Goal: Information Seeking & Learning: Learn about a topic

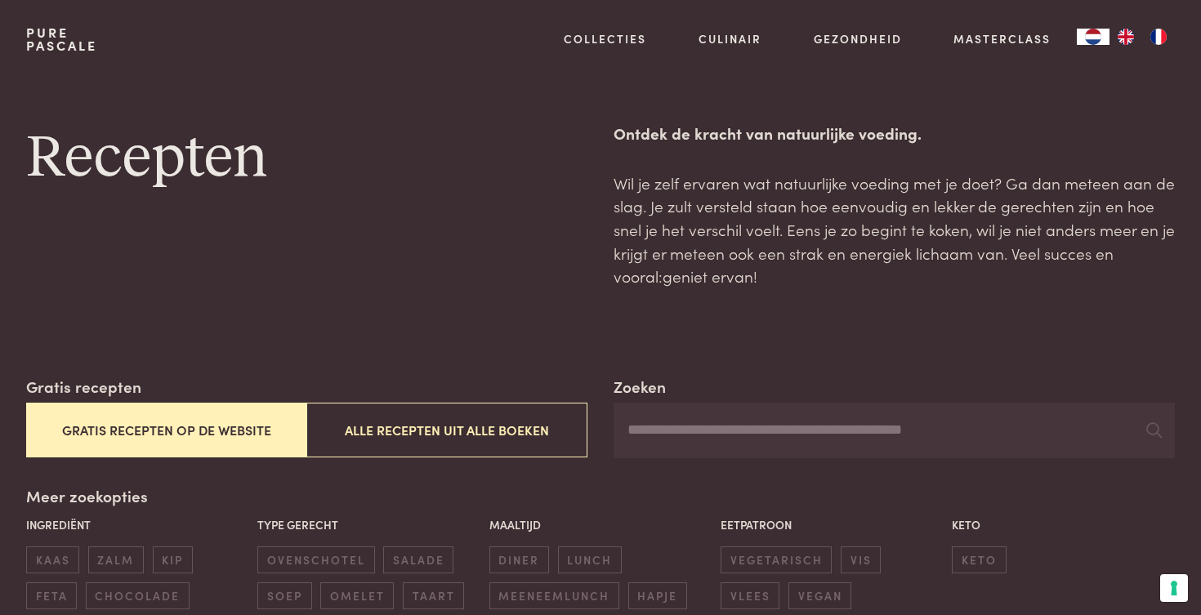
click at [1116, 0] on div "Collecties Kitchenware Tableware Bathroom Interior Inspiratie Alles van Collect…" at bounding box center [855, 39] width 637 height 78
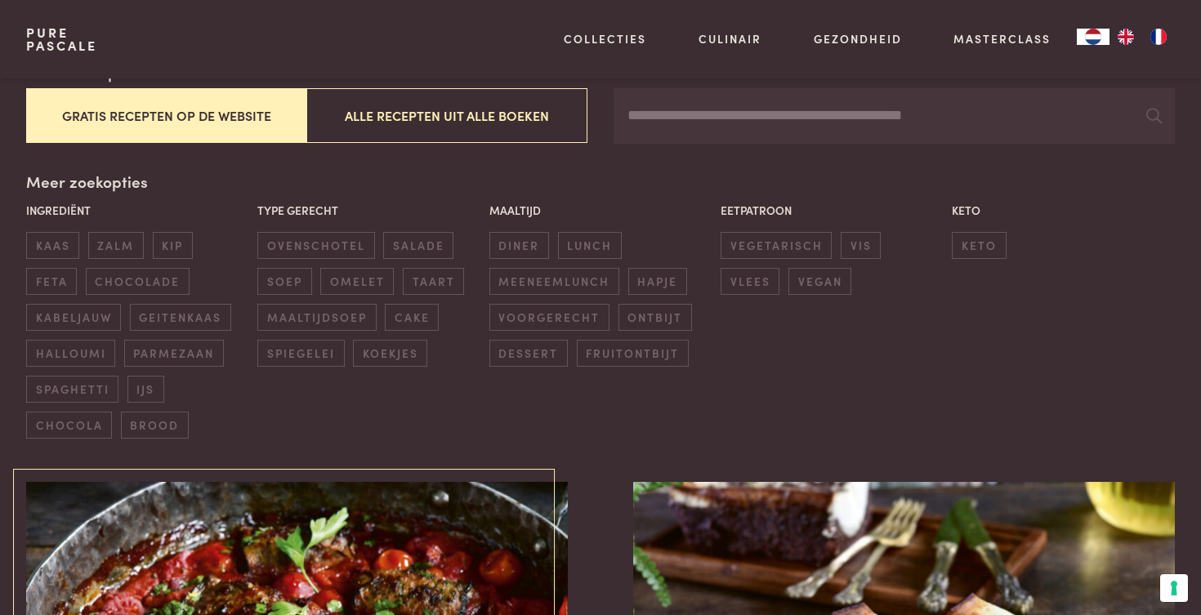
scroll to position [283, 0]
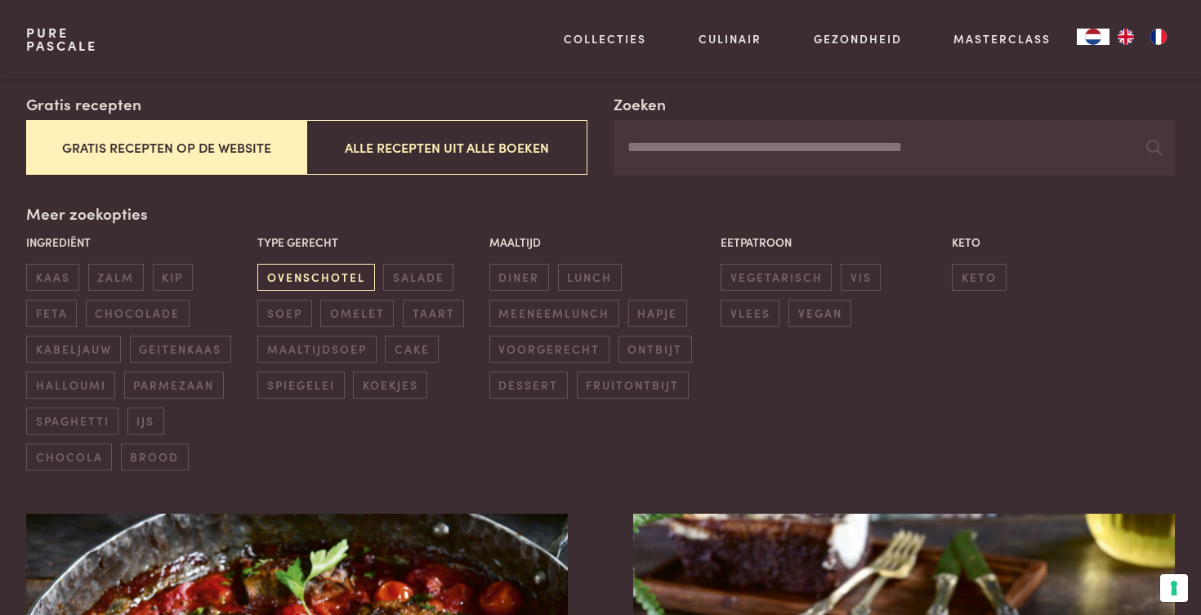
click at [277, 267] on span "ovenschotel" at bounding box center [315, 277] width 117 height 27
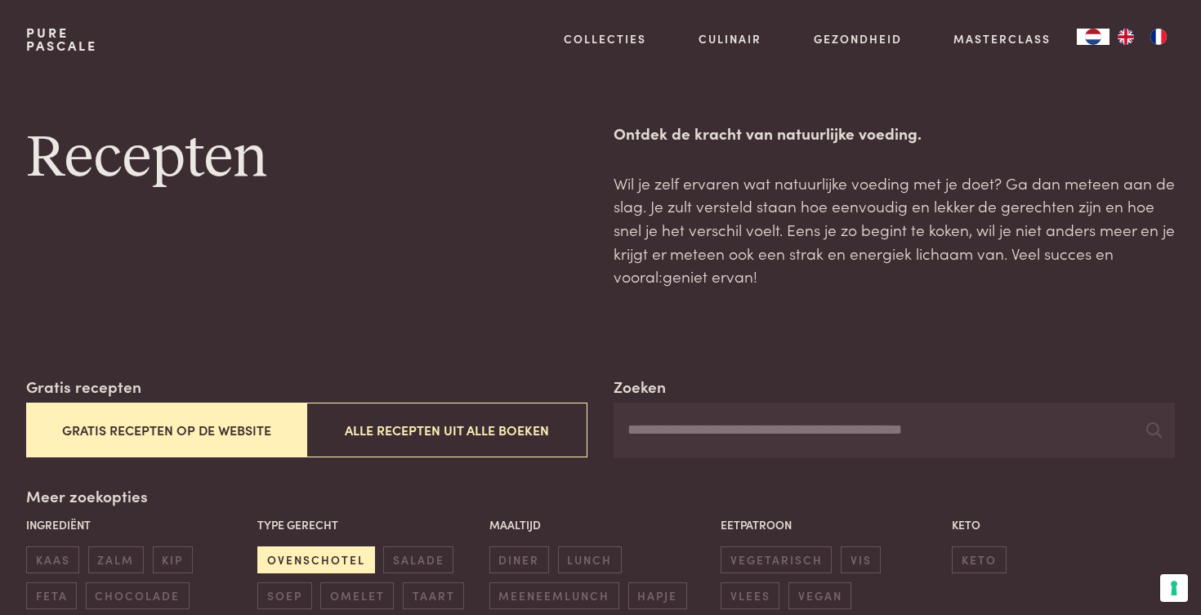
click at [330, 556] on span "ovenschotel" at bounding box center [315, 559] width 117 height 27
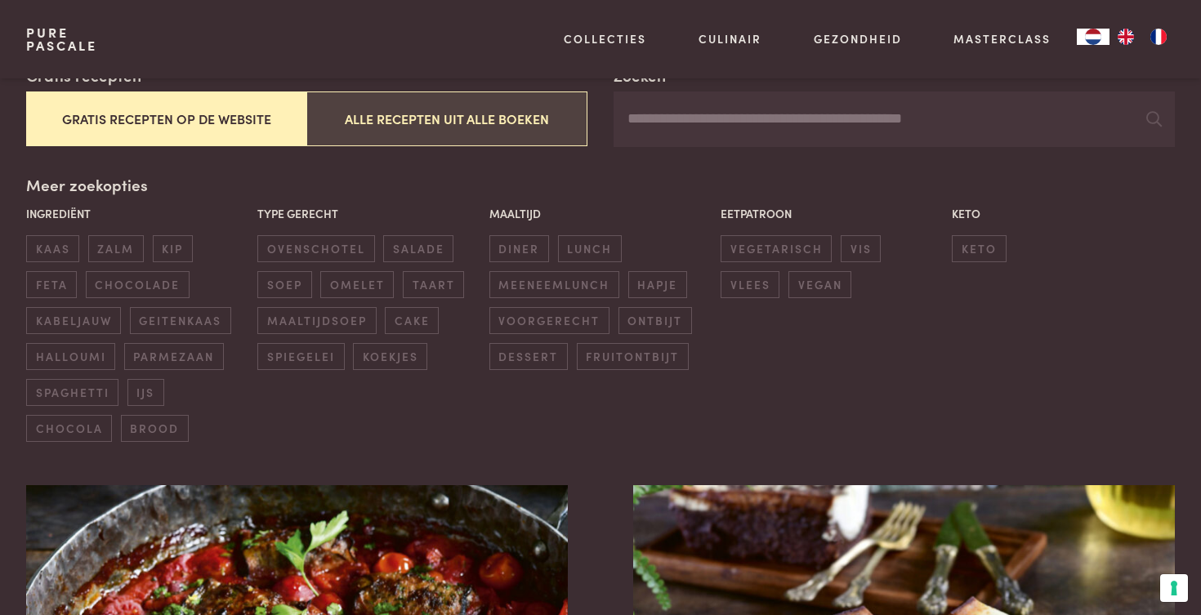
click at [461, 118] on button "Alle recepten uit alle boeken" at bounding box center [446, 118] width 281 height 55
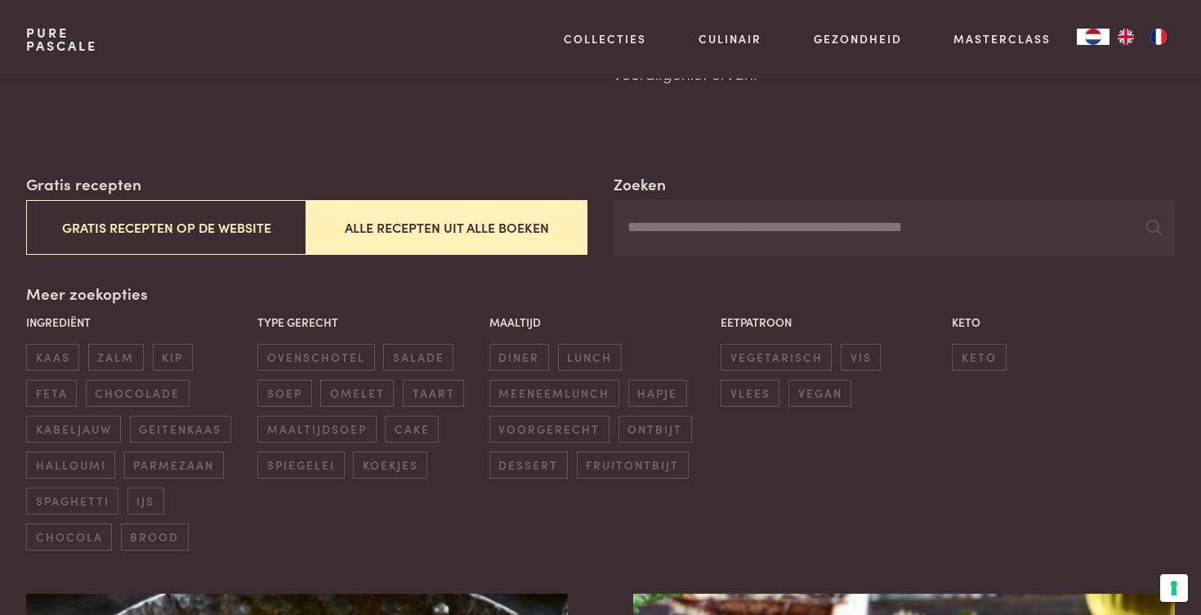
scroll to position [343, 0]
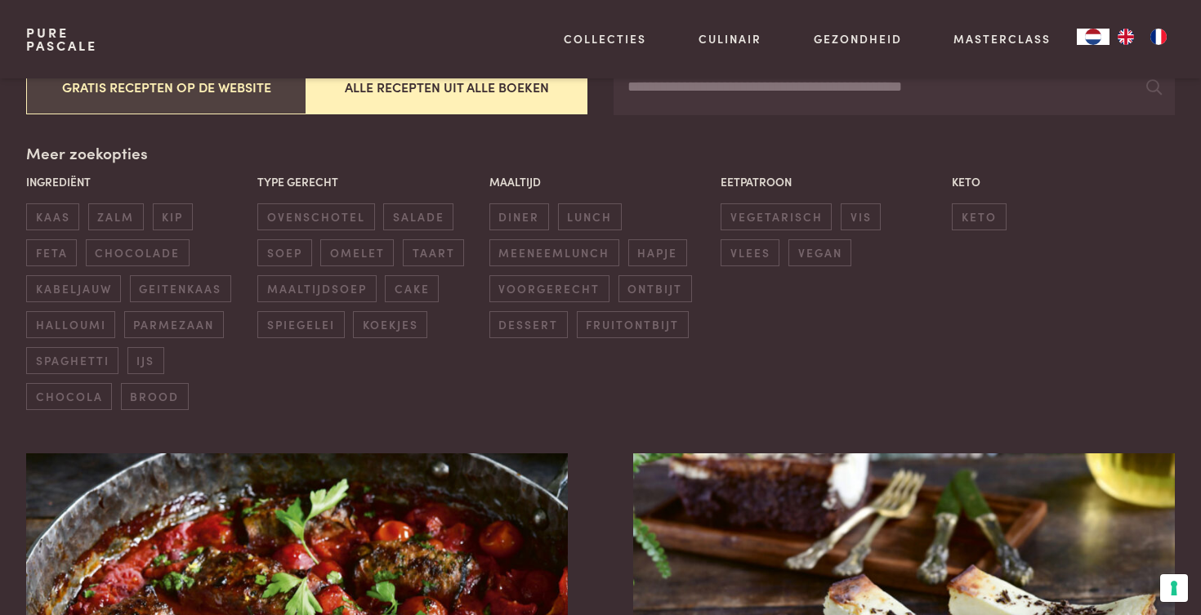
click at [211, 89] on button "Gratis recepten op de website" at bounding box center [166, 87] width 281 height 55
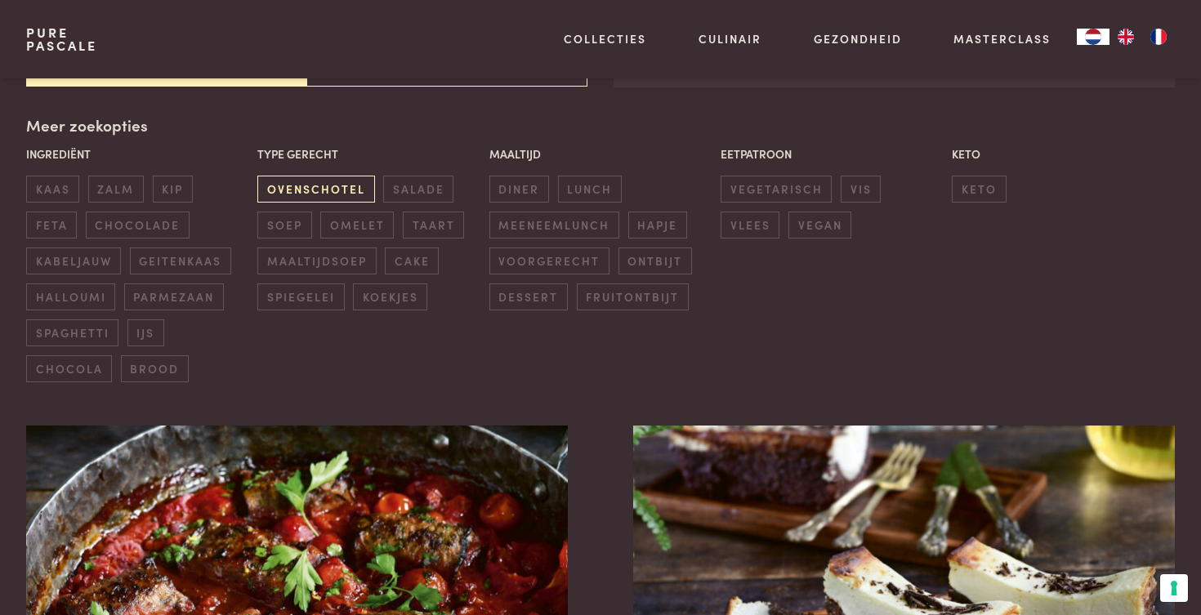
scroll to position [372, 0]
click at [76, 294] on span "halloumi" at bounding box center [70, 296] width 89 height 27
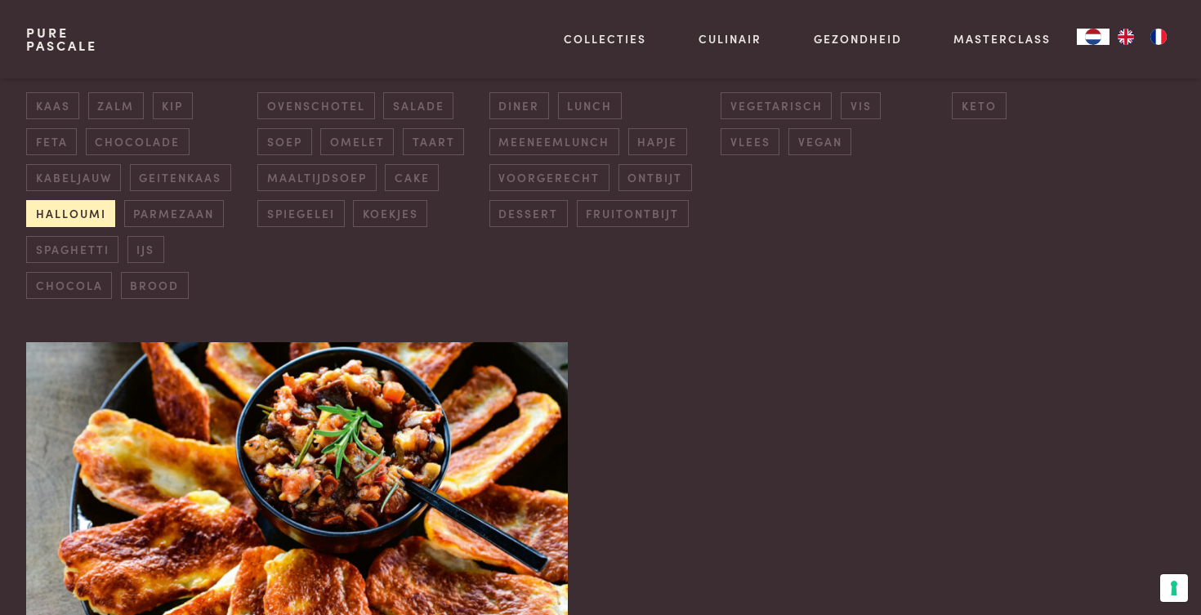
click at [90, 207] on span "halloumi" at bounding box center [70, 213] width 89 height 27
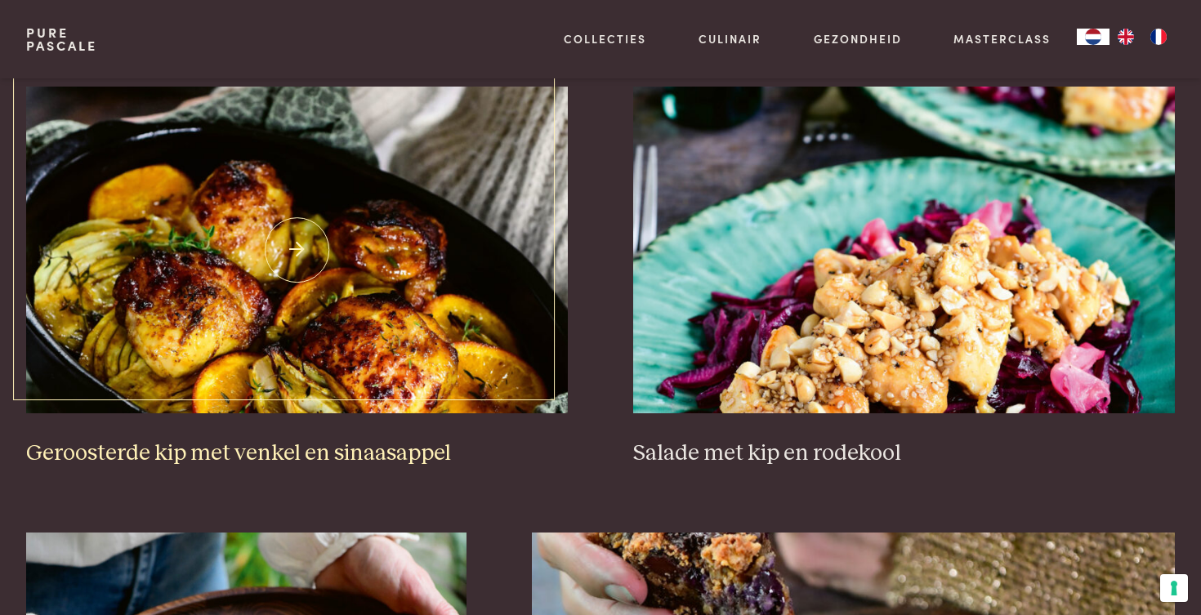
scroll to position [2248, 0]
